Goal: Book appointment/travel/reservation

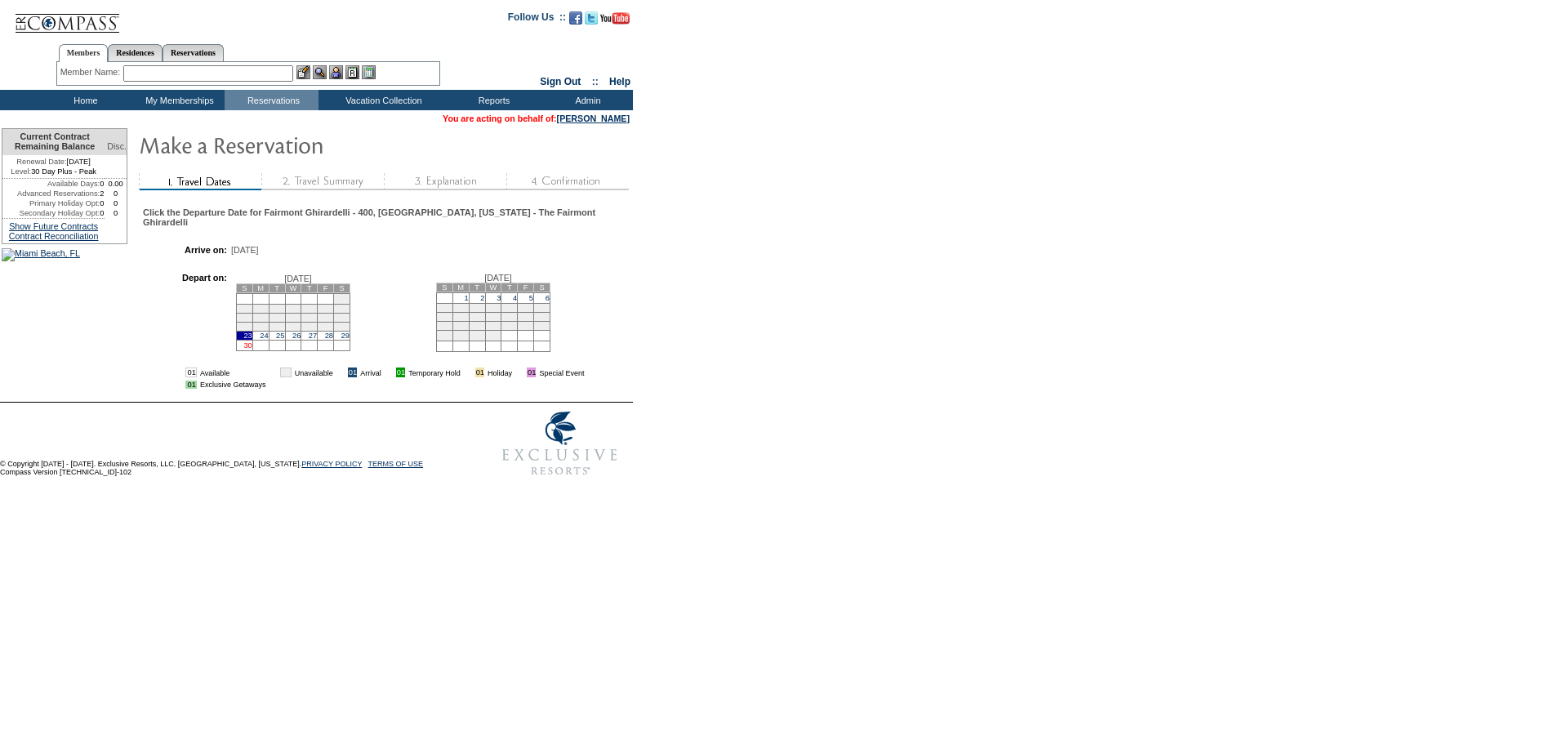
click at [252, 350] on link "30" at bounding box center [247, 345] width 8 height 8
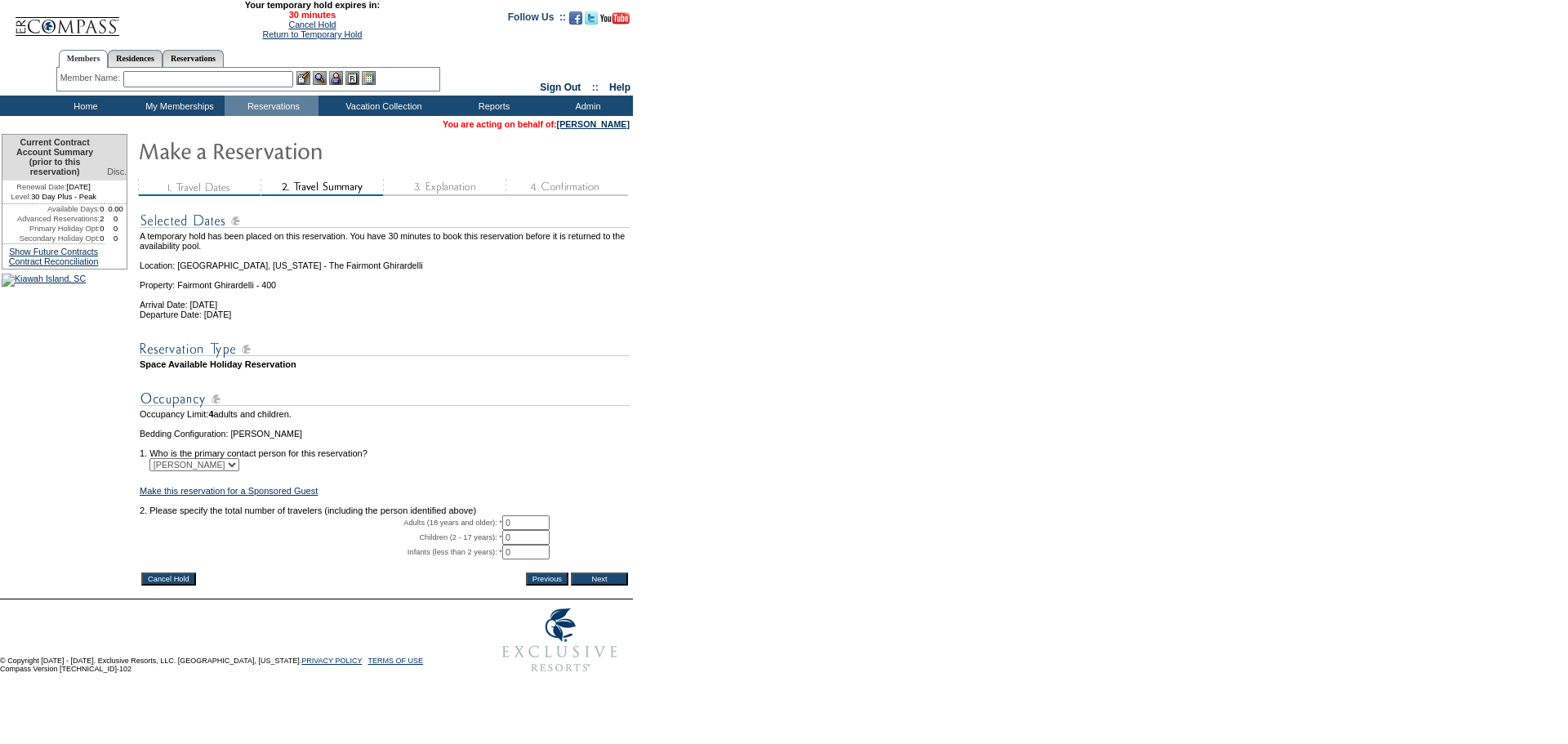
click at [522, 530] on input "0" at bounding box center [526, 523] width 48 height 15
type input "2"
click at [611, 586] on input "Next" at bounding box center [598, 579] width 57 height 13
